Goal: Find specific page/section: Find specific page/section

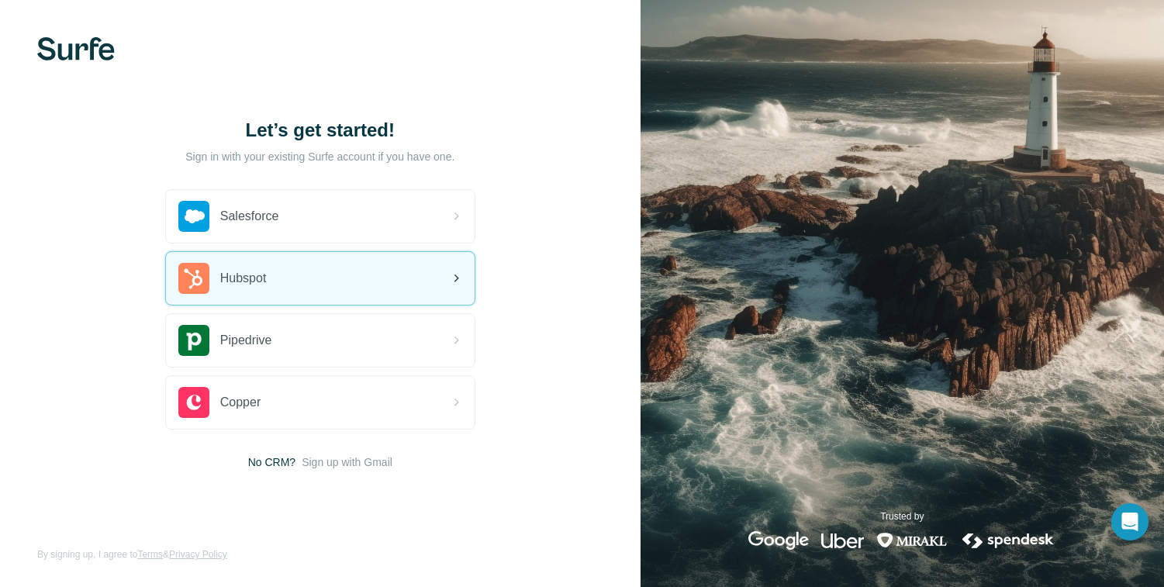
click at [351, 278] on div "Hubspot" at bounding box center [320, 278] width 309 height 53
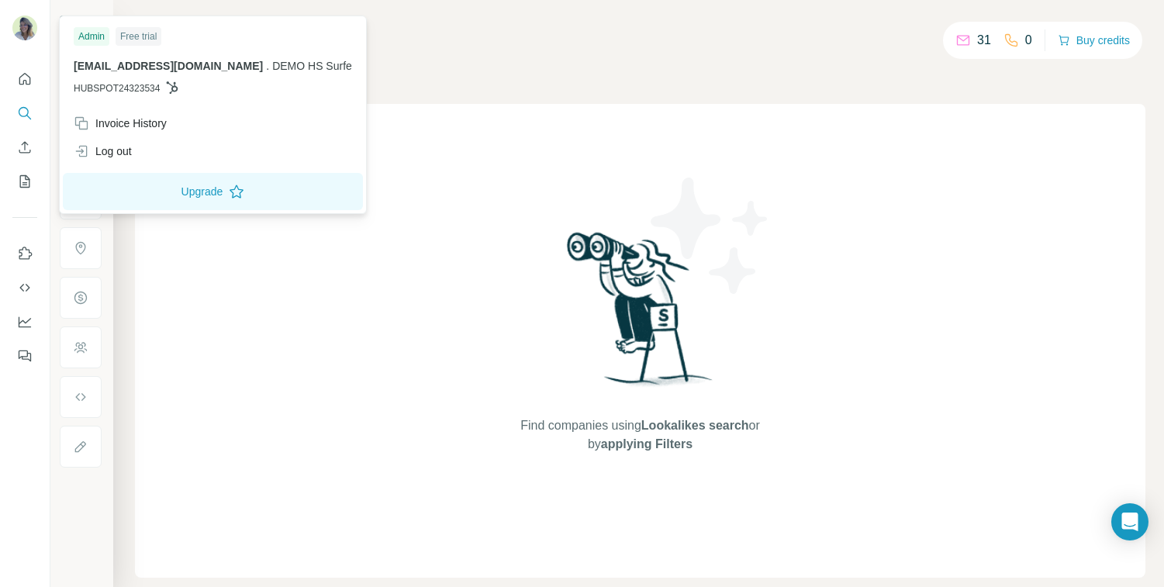
click at [29, 19] on img at bounding box center [24, 28] width 25 height 25
click at [421, 33] on h4 "Search" at bounding box center [640, 30] width 1010 height 22
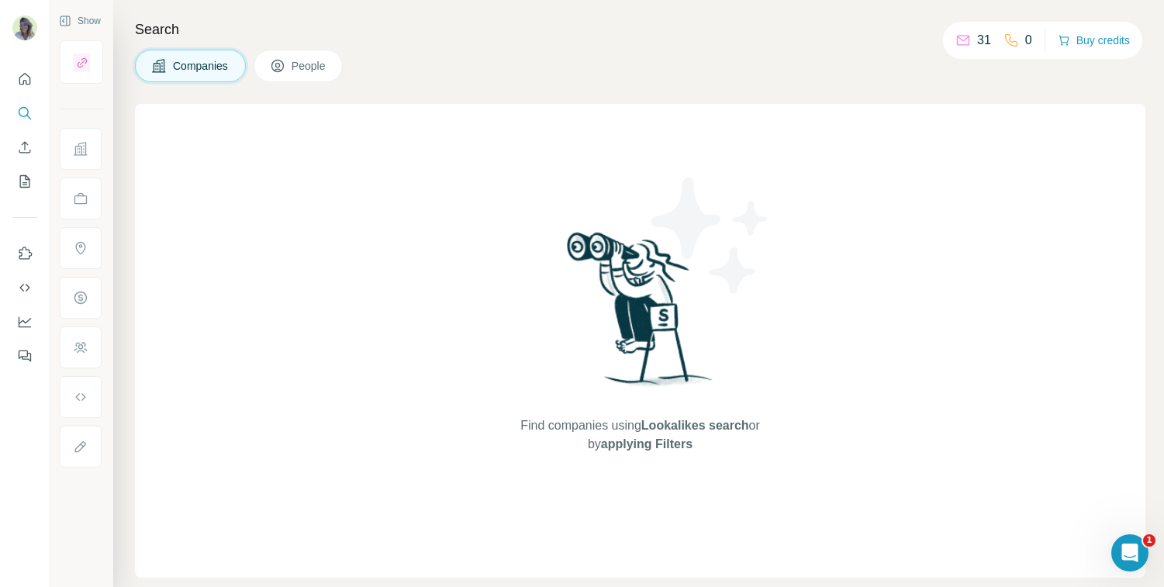
click at [292, 64] on button "People" at bounding box center [299, 66] width 90 height 33
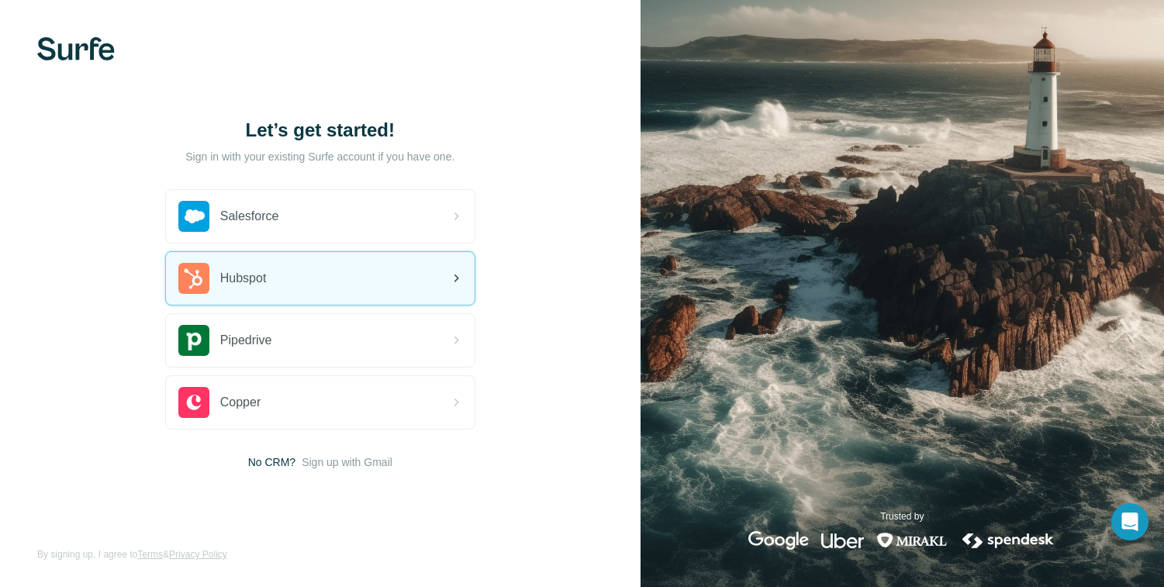
click at [279, 276] on div "Hubspot" at bounding box center [320, 278] width 309 height 53
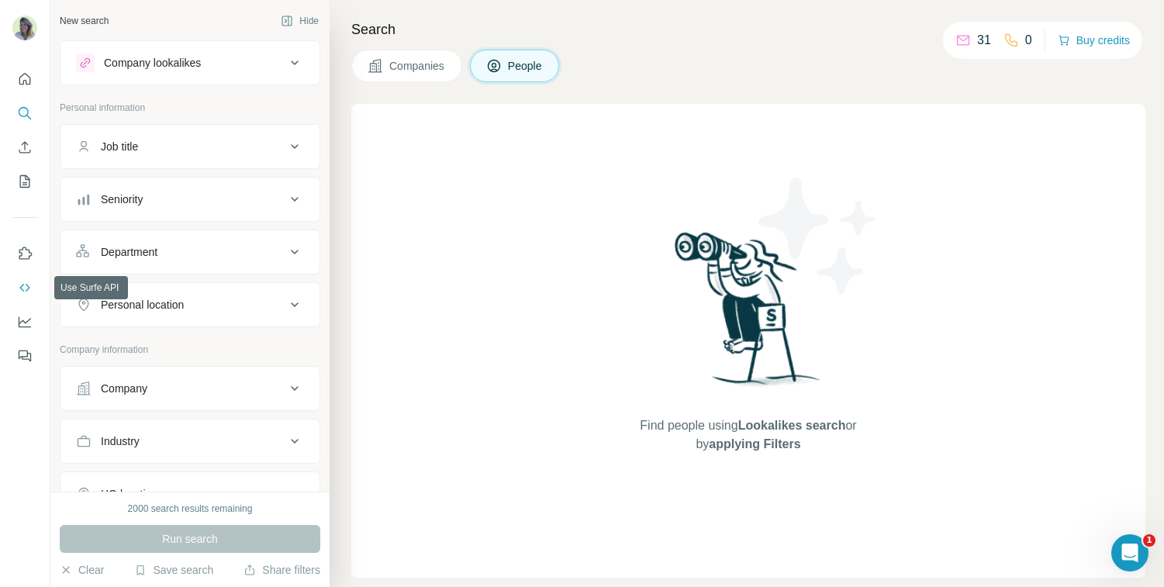
click at [23, 288] on icon "Use Surfe API" at bounding box center [25, 288] width 16 height 16
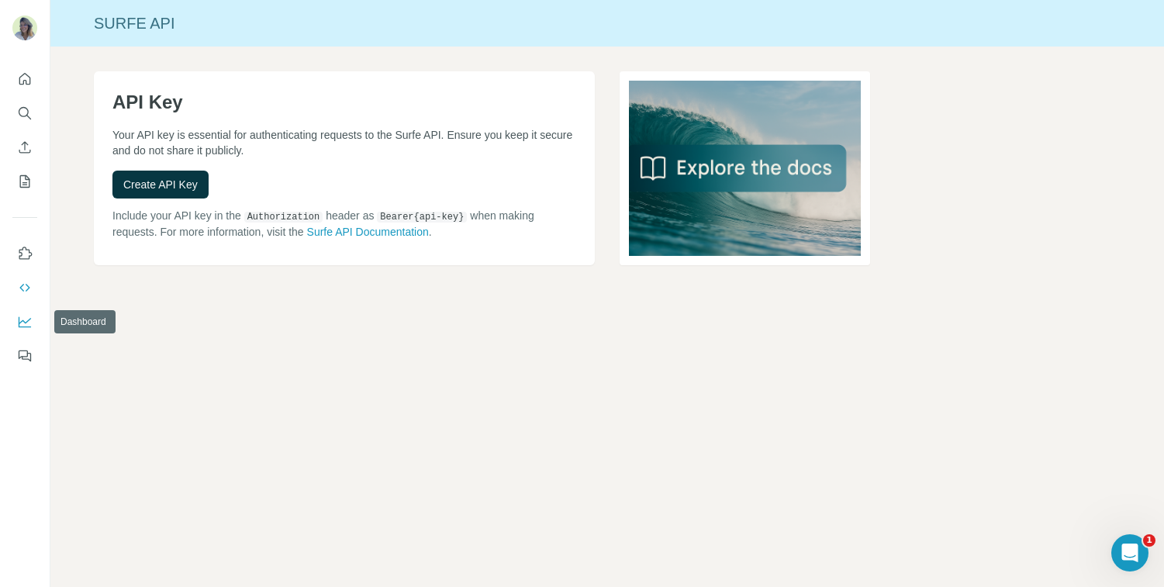
click at [27, 319] on icon "Dashboard" at bounding box center [25, 322] width 16 height 16
